Goal: Communication & Community: Answer question/provide support

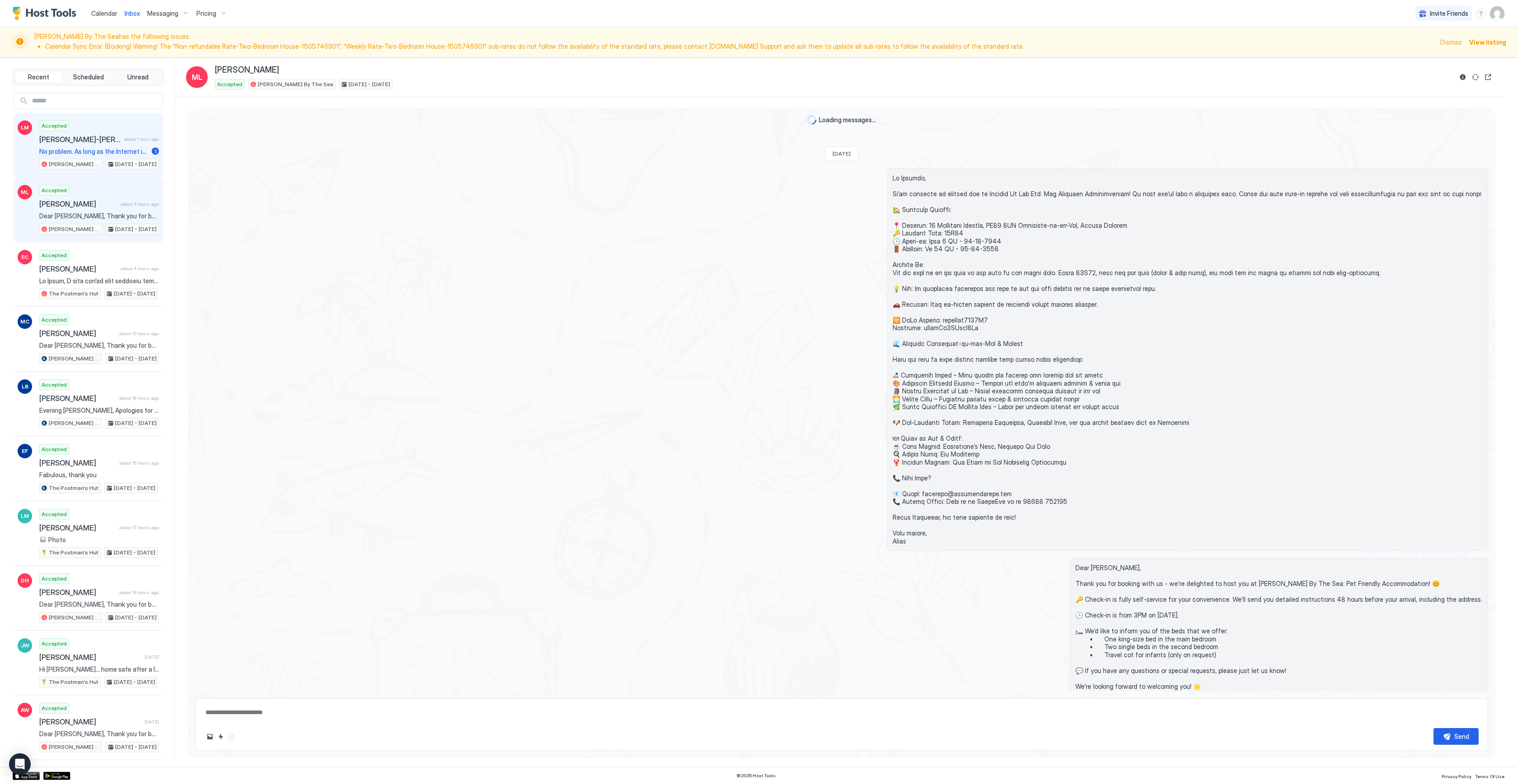
scroll to position [1005, 0]
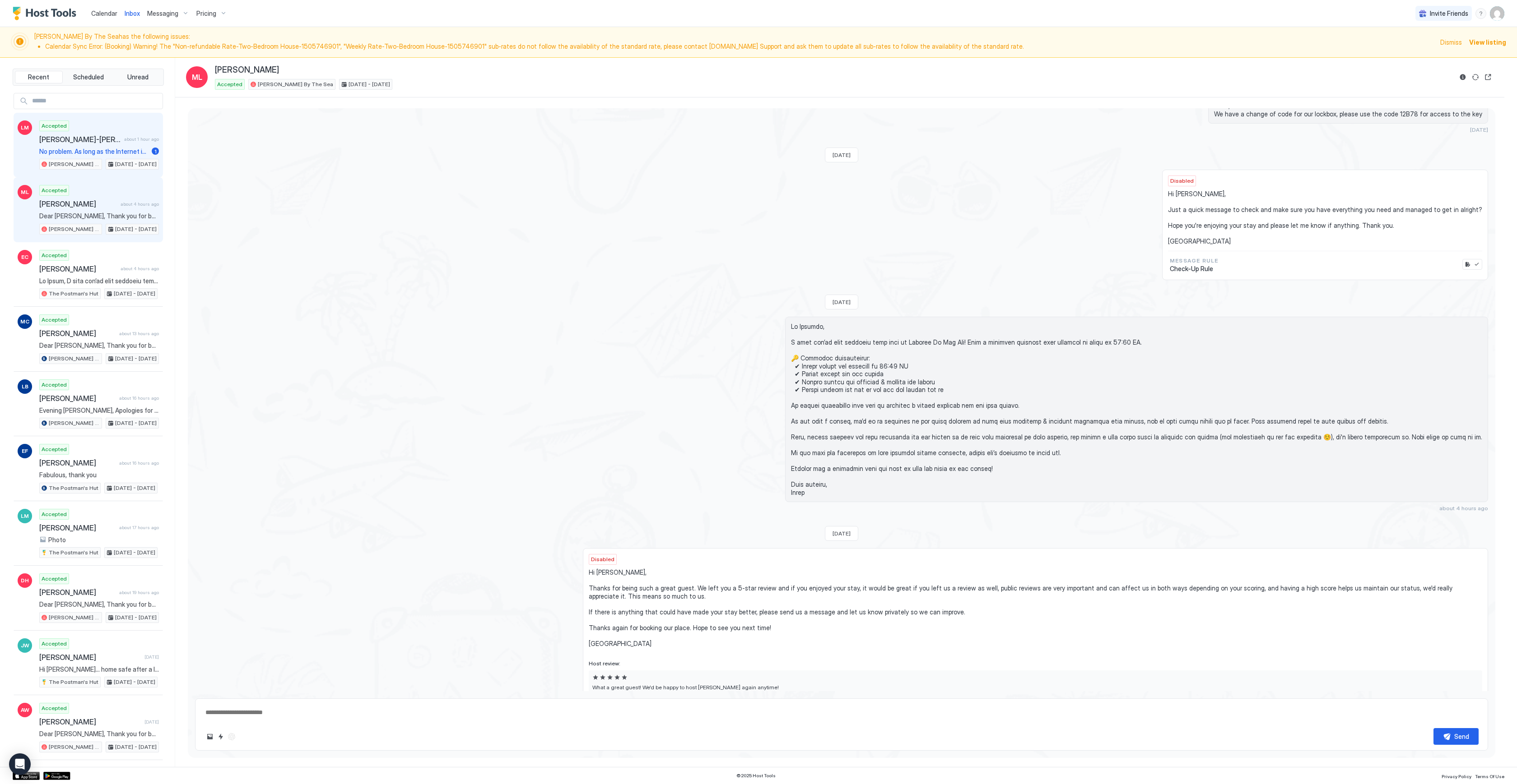
click at [80, 152] on span "No problem. As long as the Internet is working...[DEMOGRAPHIC_DATA] would be fr…" at bounding box center [94, 152] width 109 height 8
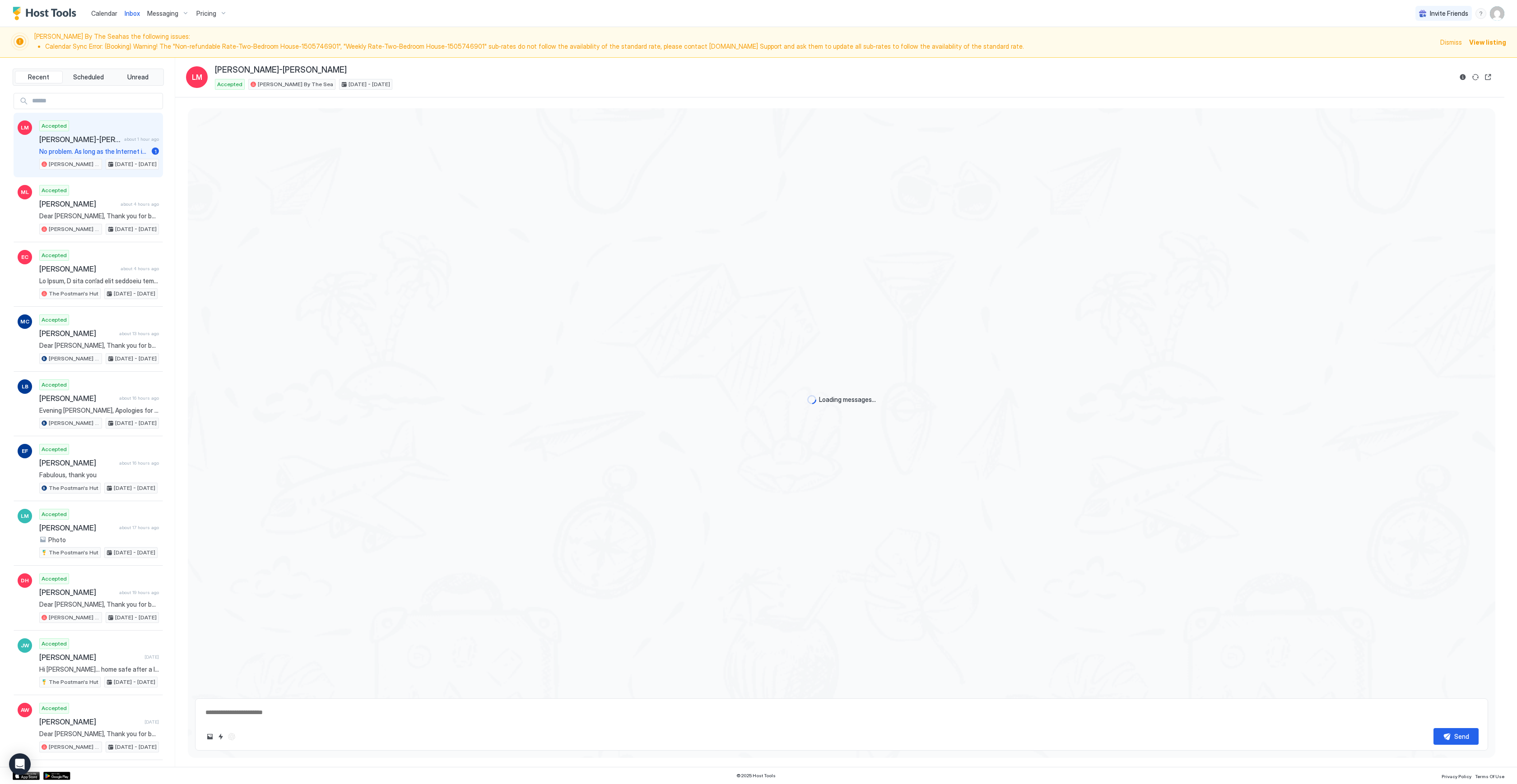
type textarea "*"
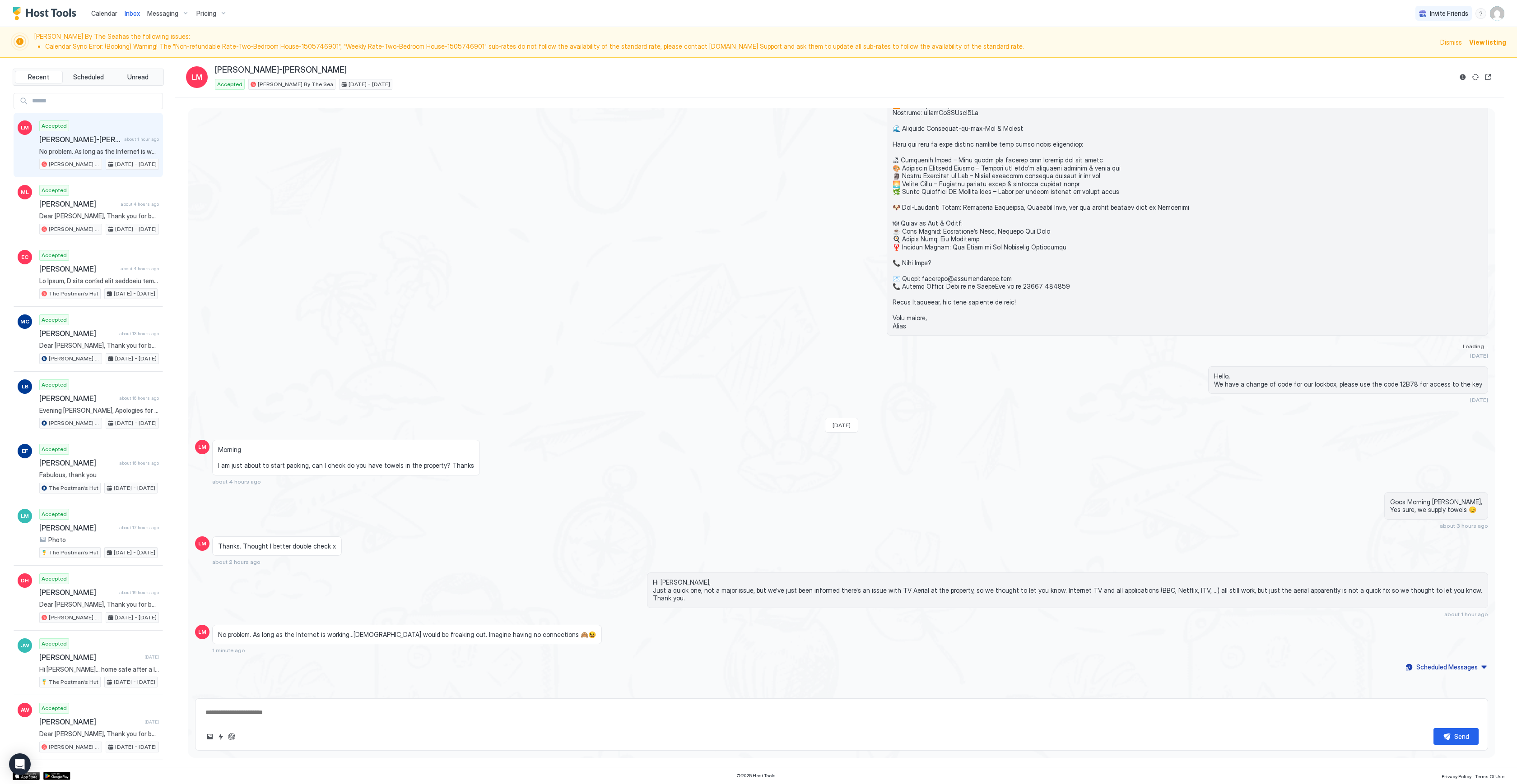
click at [448, 711] on textarea at bounding box center [842, 713] width 1274 height 16
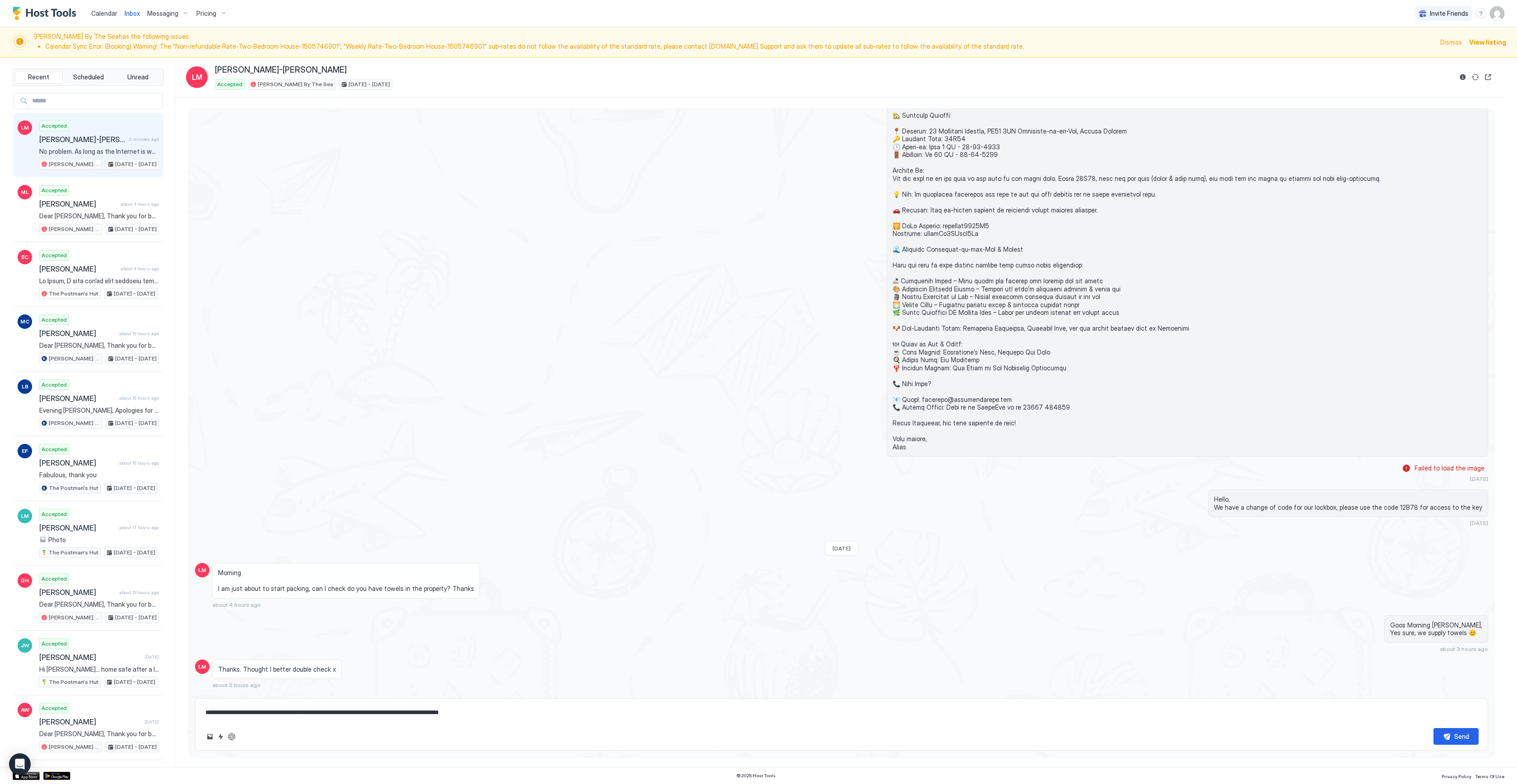
scroll to position [1011, 0]
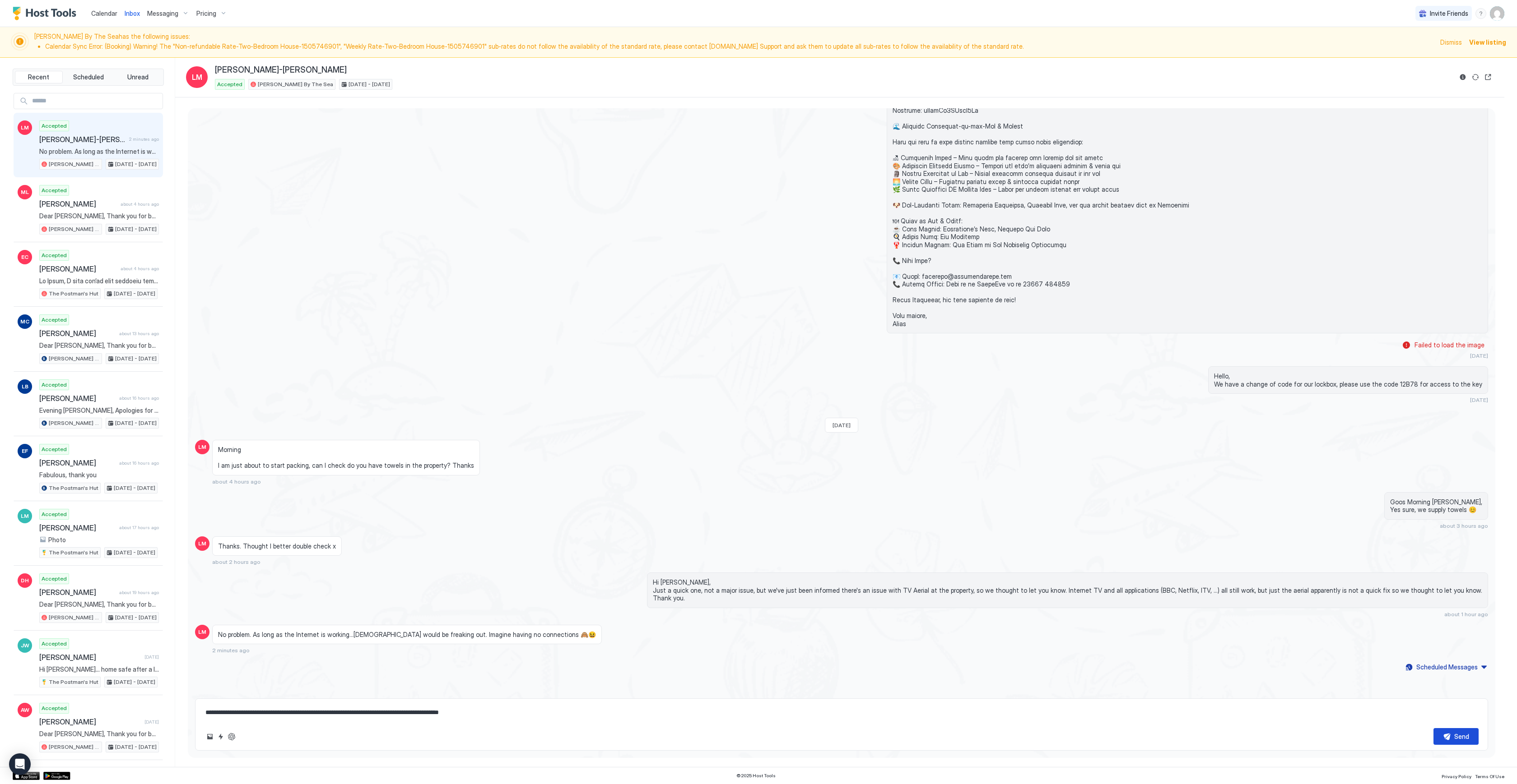
type textarea "**********"
click at [1451, 738] on button "Send" at bounding box center [1456, 736] width 45 height 16
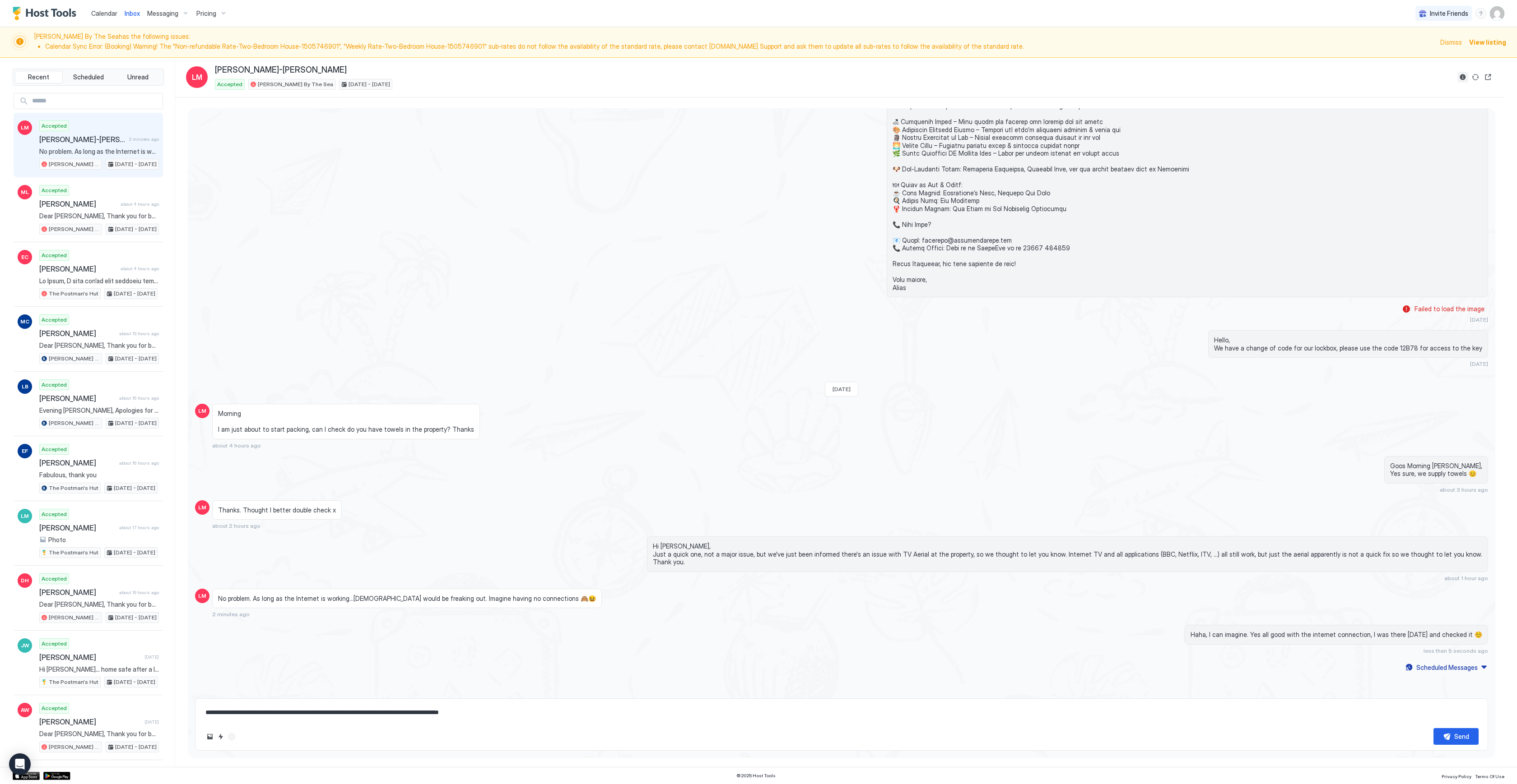
click at [1462, 75] on button "Reservation information" at bounding box center [1463, 77] width 11 height 11
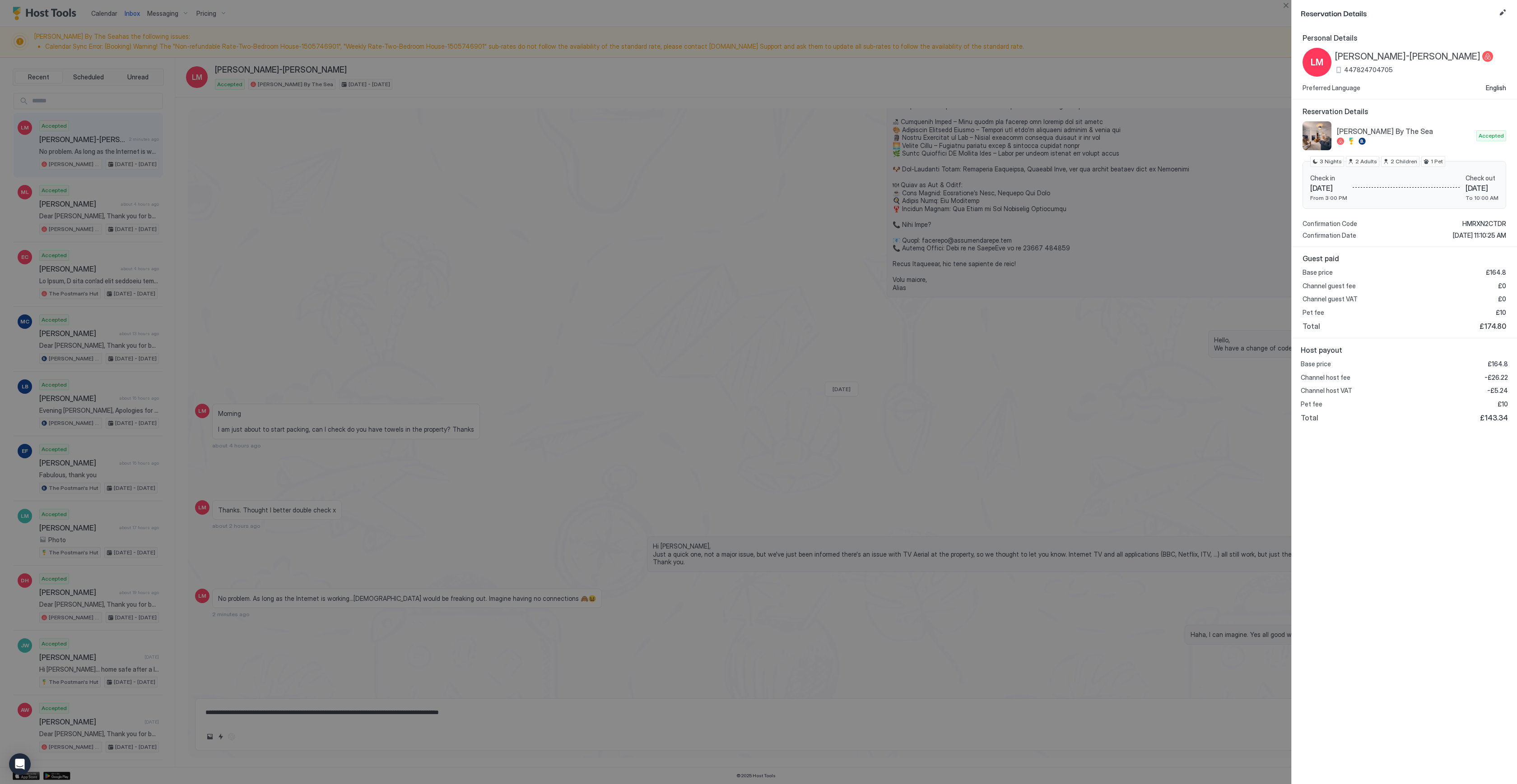
click at [1367, 74] on div "[PERSON_NAME]-[PERSON_NAME] 447824704705" at bounding box center [1398, 62] width 191 height 29
click at [1367, 69] on span "447824704705" at bounding box center [1368, 70] width 49 height 8
click at [945, 165] on div at bounding box center [758, 392] width 1517 height 784
click at [1290, 7] on button "Close" at bounding box center [1286, 5] width 11 height 11
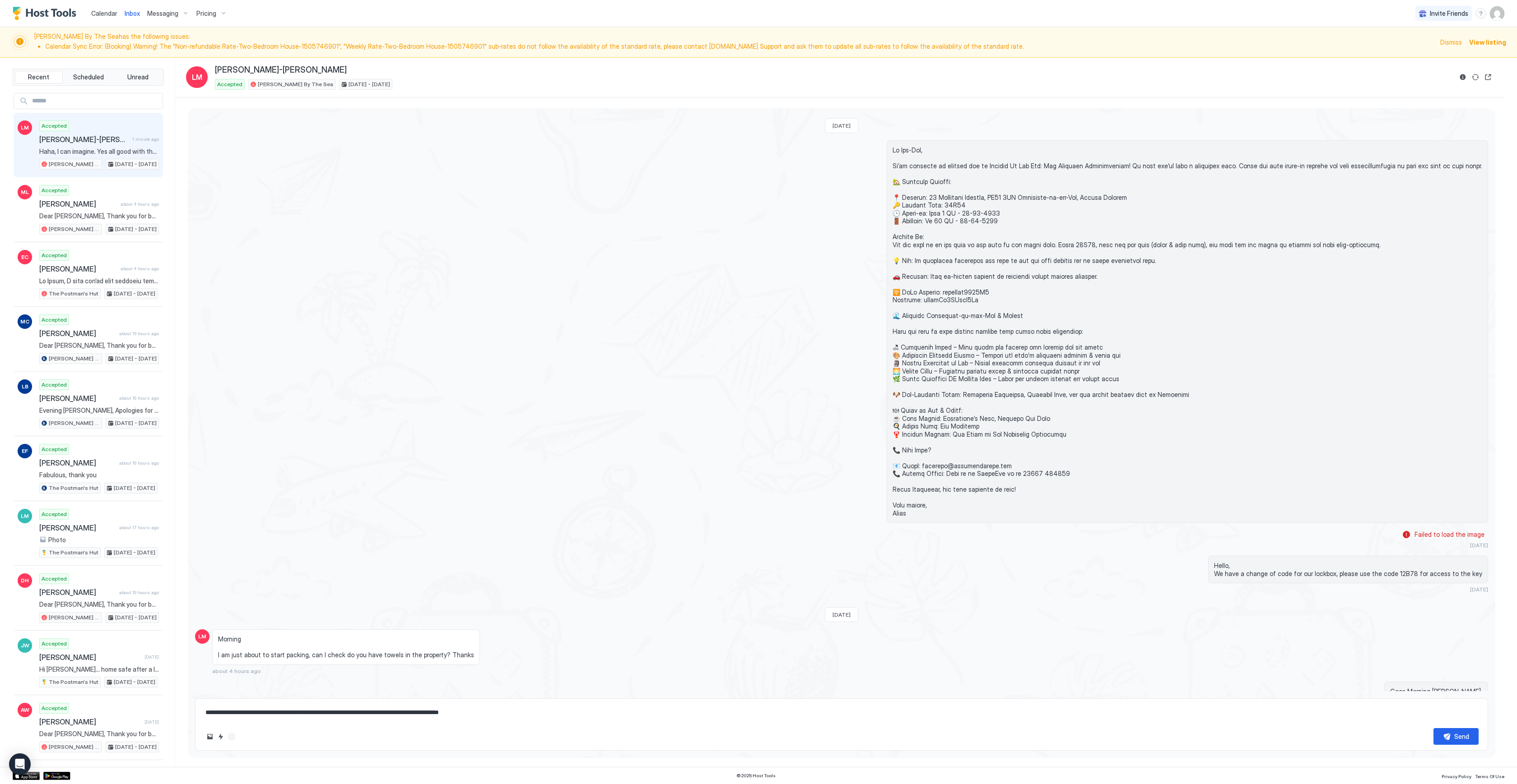
scroll to position [819, 0]
click at [1007, 242] on span at bounding box center [1187, 333] width 589 height 371
drag, startPoint x: 935, startPoint y: 304, endPoint x: 992, endPoint y: 303, distance: 57.0
click at [991, 303] on span at bounding box center [1187, 333] width 589 height 371
copy span "GLeeC3Tz 🌊 Disc"
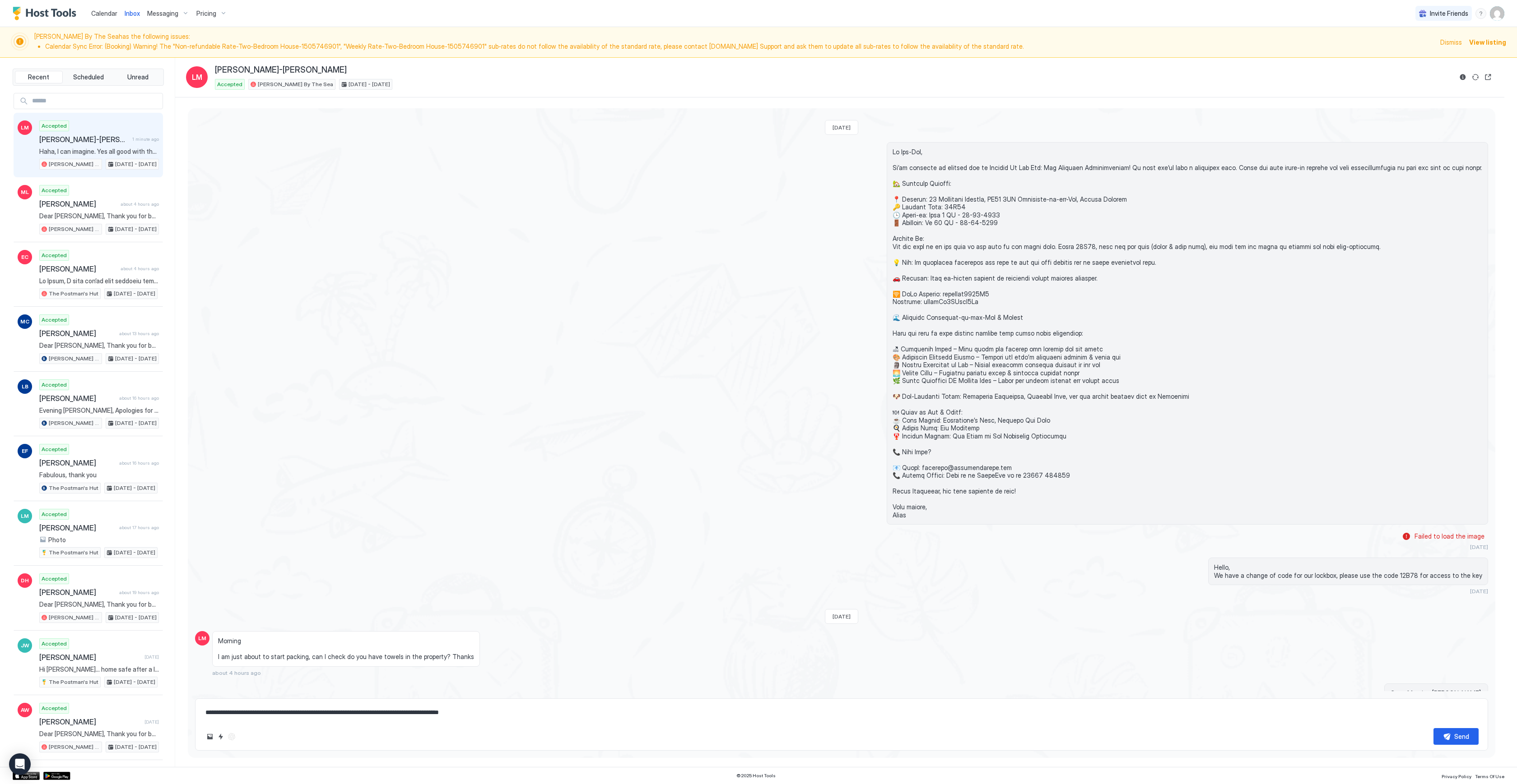
click at [999, 307] on span at bounding box center [1187, 333] width 589 height 371
drag, startPoint x: 993, startPoint y: 301, endPoint x: 905, endPoint y: 295, distance: 88.2
click at [905, 295] on span at bounding box center [1187, 338] width 589 height 371
copy span "Network: vodafone0423F7 Password: [SECURITY_DATA] 🌊 Disc"
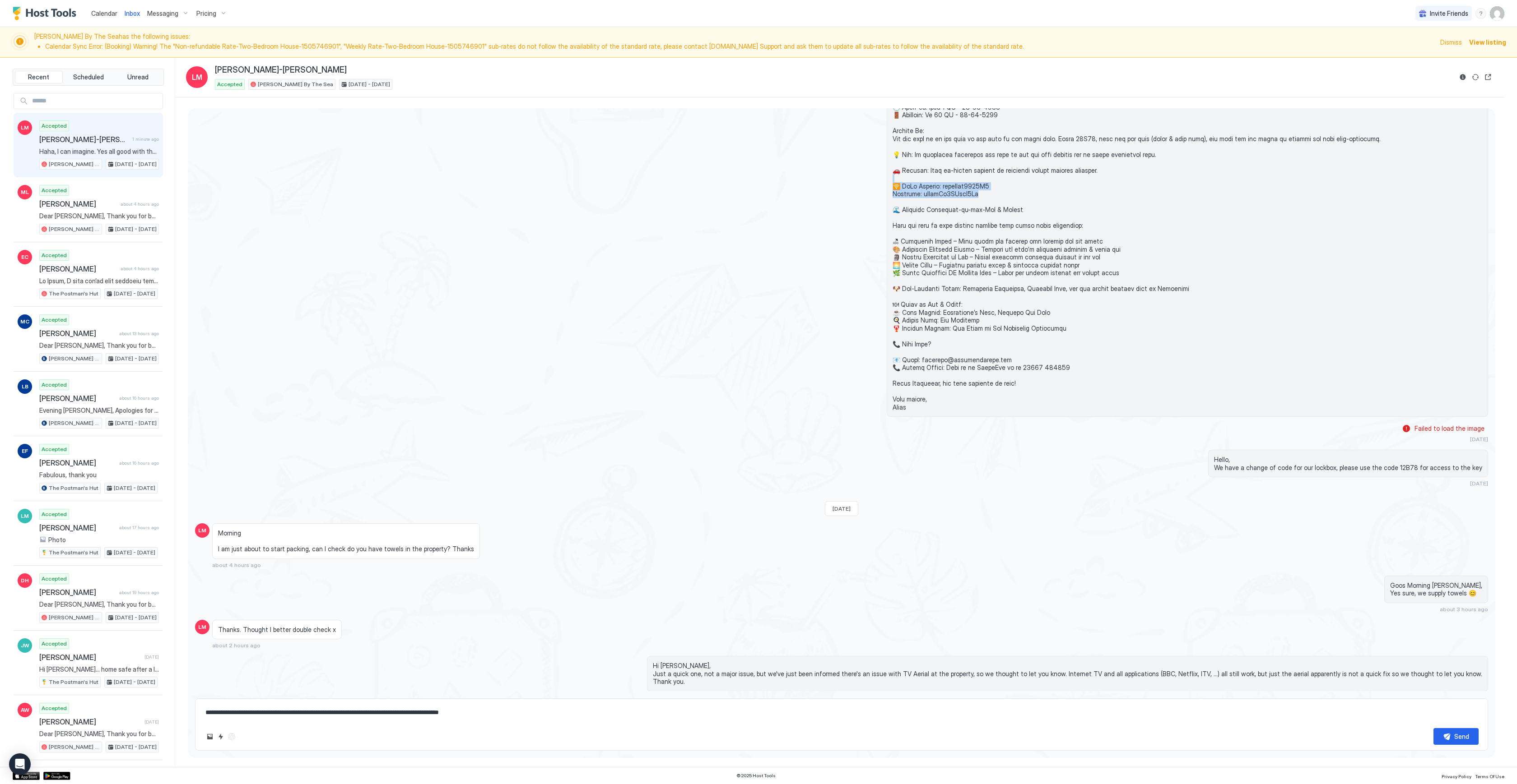
scroll to position [936, 0]
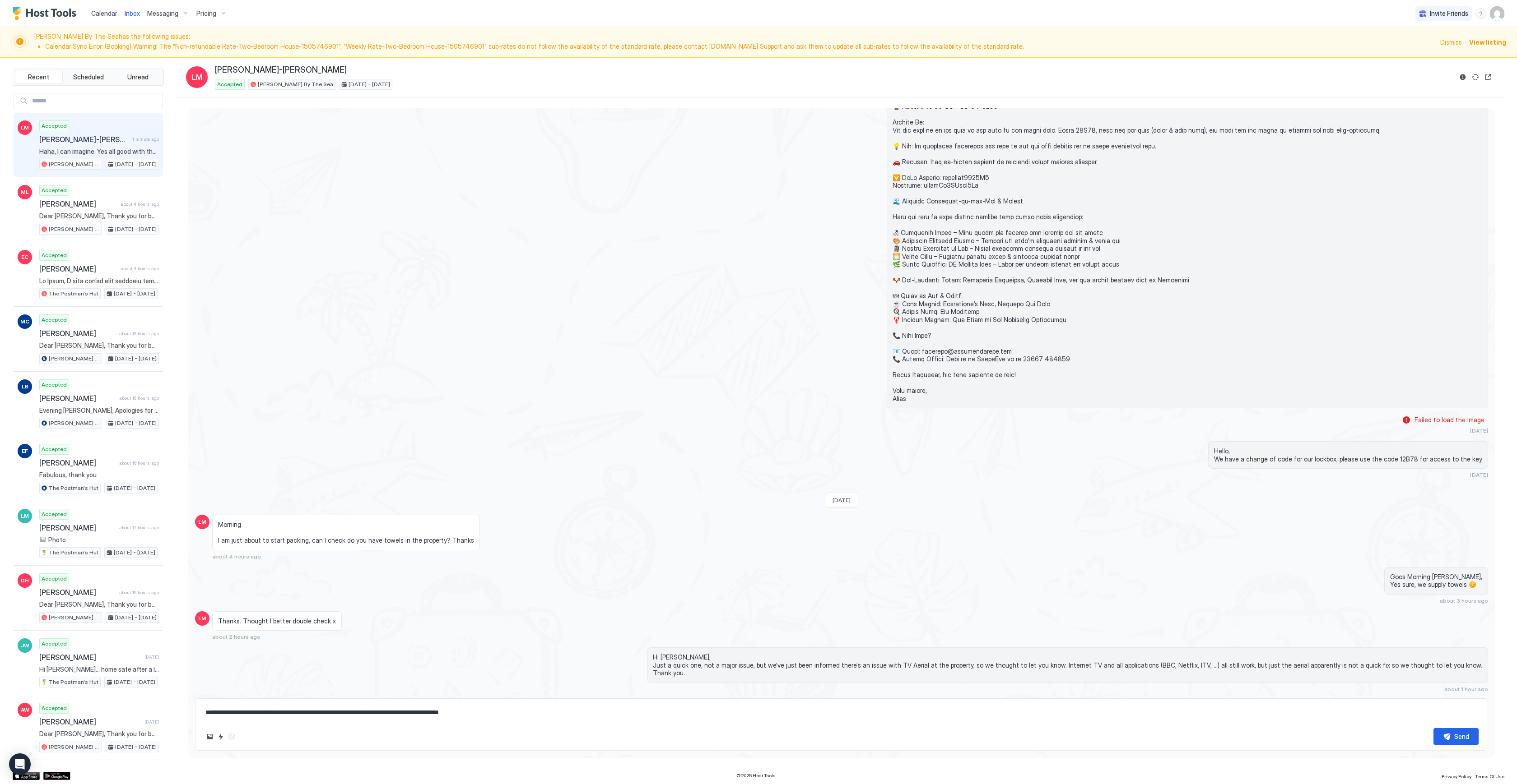
click at [1264, 461] on span "Hello, We have a change of code for our lockbox, please use the code 12B78 for …" at bounding box center [1348, 455] width 268 height 16
copy span "We have a change of code for our lockbox, please use the code 12B78 for access …"
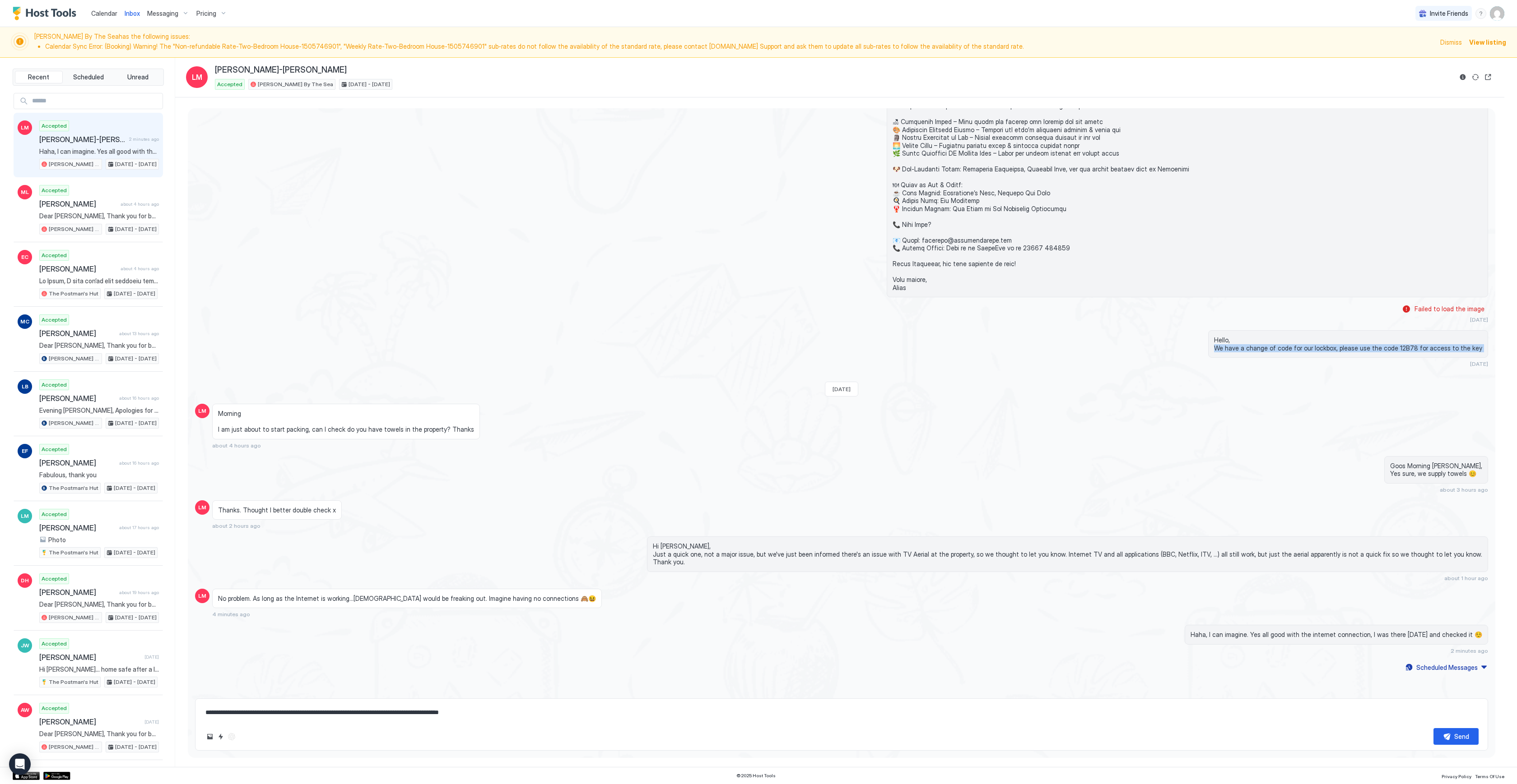
drag, startPoint x: 110, startPoint y: 3, endPoint x: 107, endPoint y: 8, distance: 5.8
click at [109, 3] on button "Calendar" at bounding box center [104, 13] width 34 height 26
click at [107, 9] on span "Calendar" at bounding box center [104, 13] width 26 height 8
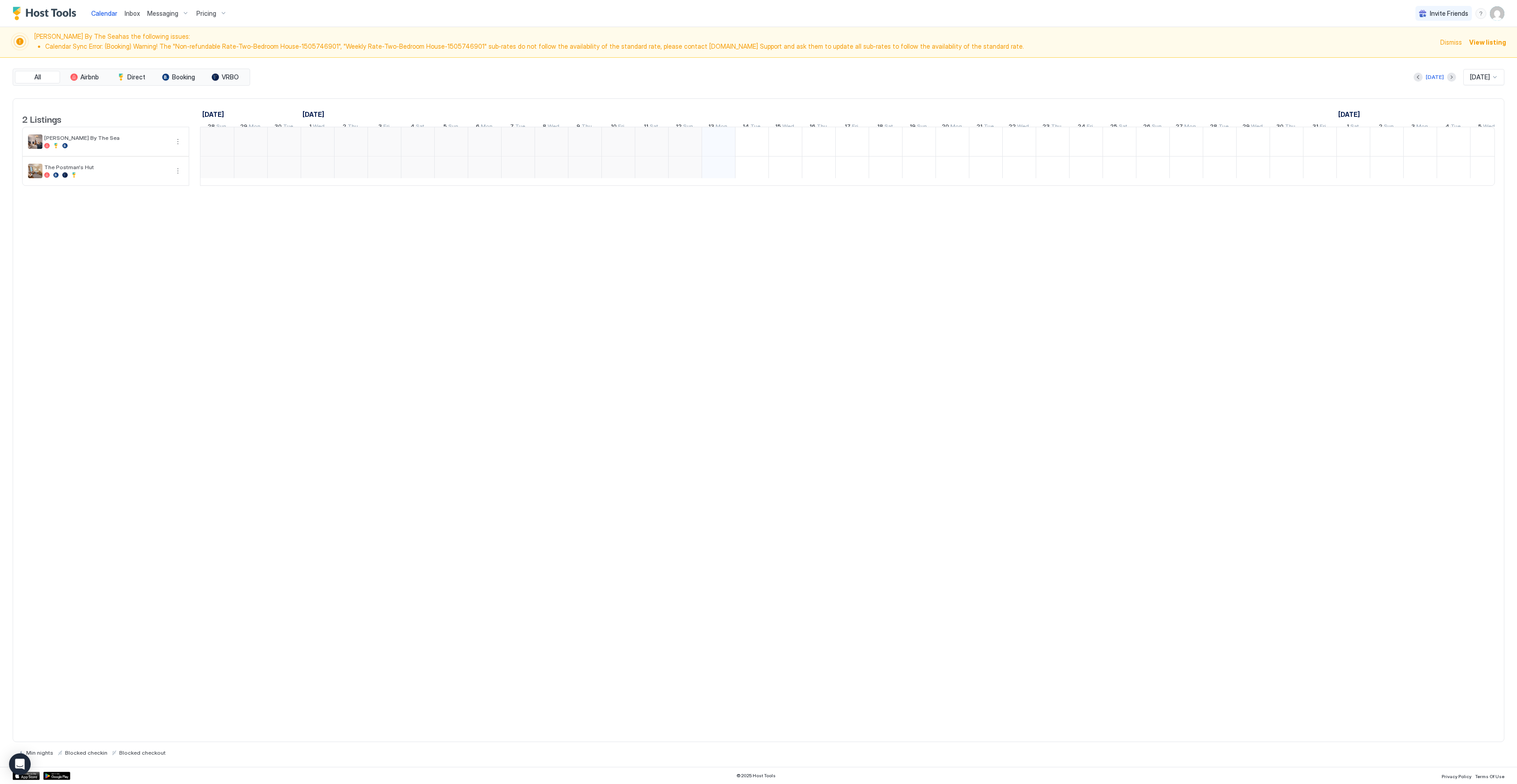
scroll to position [0, 208]
